Goal: Transaction & Acquisition: Purchase product/service

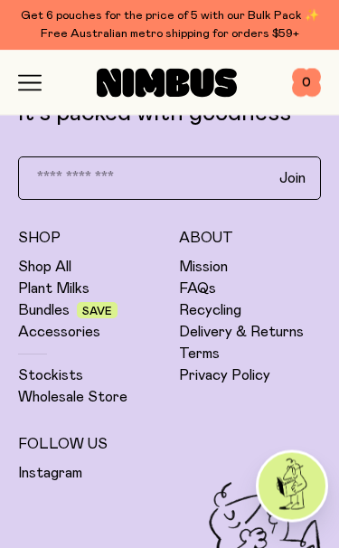
scroll to position [4984, 0]
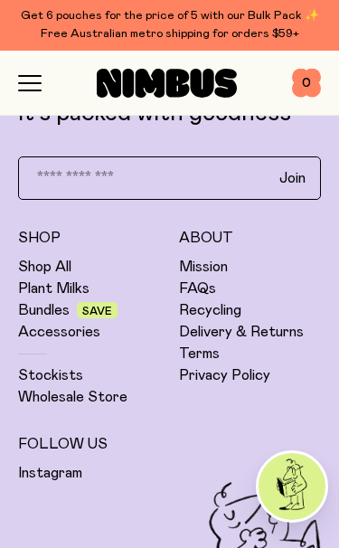
click at [33, 269] on link "Shop All" at bounding box center [44, 267] width 53 height 18
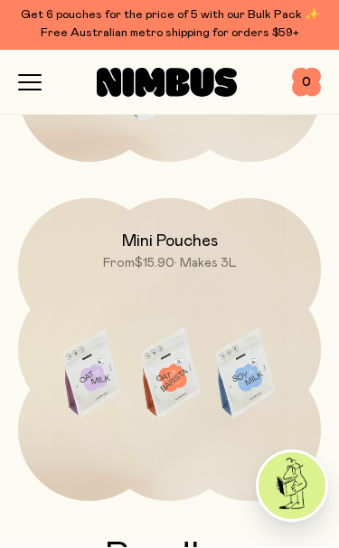
scroll to position [1214, 0]
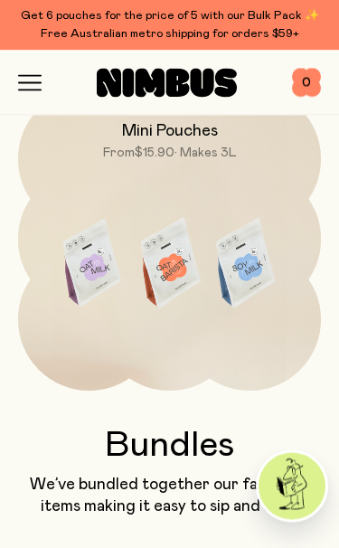
click at [64, 273] on img at bounding box center [169, 267] width 303 height 356
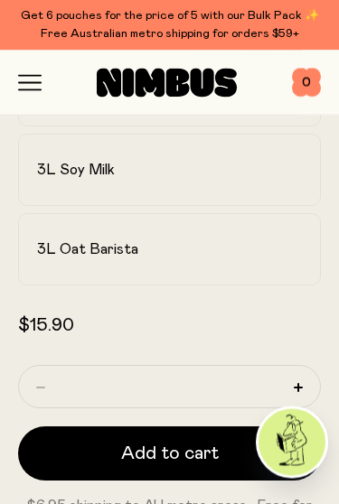
scroll to position [531, 0]
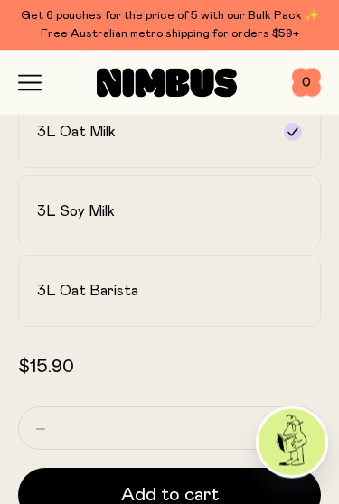
click at [39, 221] on label "3L Soy Milk" at bounding box center [169, 212] width 303 height 72
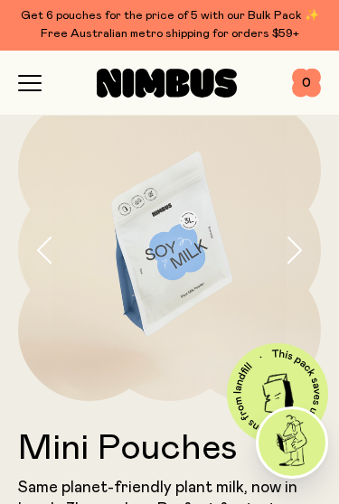
scroll to position [0, 0]
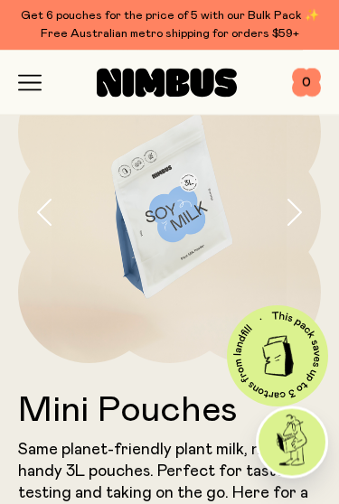
click at [24, 83] on icon "button" at bounding box center [30, 83] width 22 height 0
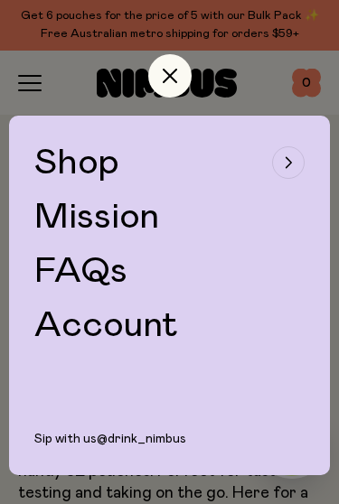
click at [74, 163] on span "Shop" at bounding box center [76, 163] width 85 height 36
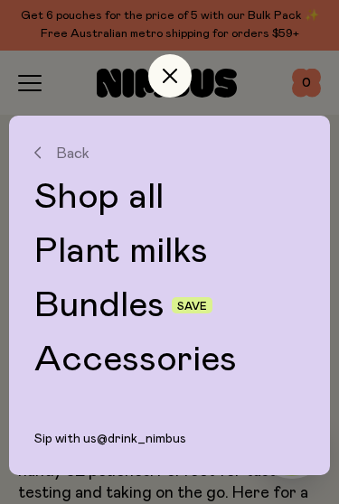
click at [89, 305] on link "Bundles" at bounding box center [99, 305] width 130 height 36
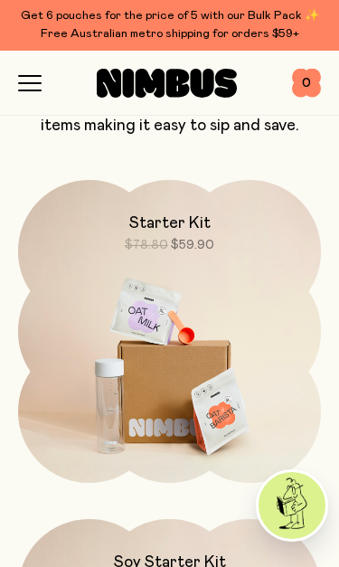
scroll to position [204, 0]
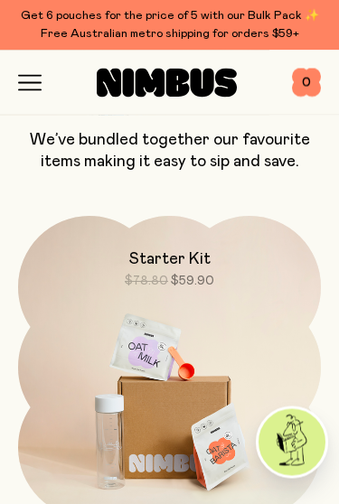
click at [33, 90] on icon "button" at bounding box center [30, 90] width 22 height 0
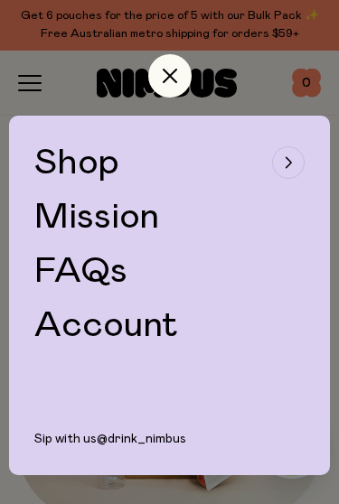
click at [56, 179] on span "Shop" at bounding box center [76, 163] width 85 height 36
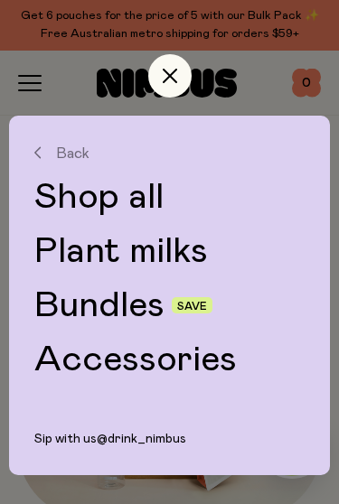
click at [55, 197] on link "Shop all" at bounding box center [169, 197] width 270 height 36
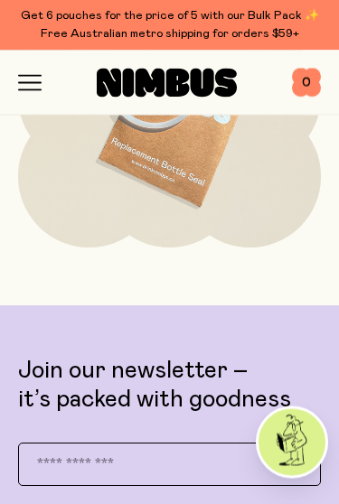
scroll to position [4986, 0]
